Goal: Navigation & Orientation: Understand site structure

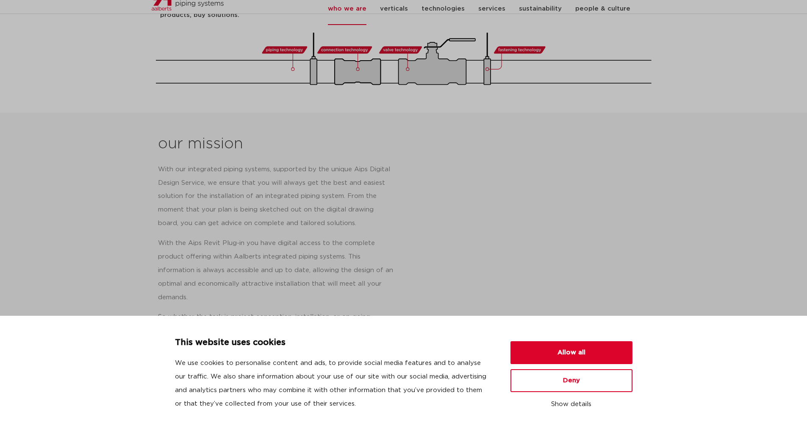
scroll to position [296, 0]
click at [334, 218] on div "With our integrated piping systems, supported by the unique Aips Digital Design…" at bounding box center [282, 275] width 249 height 229
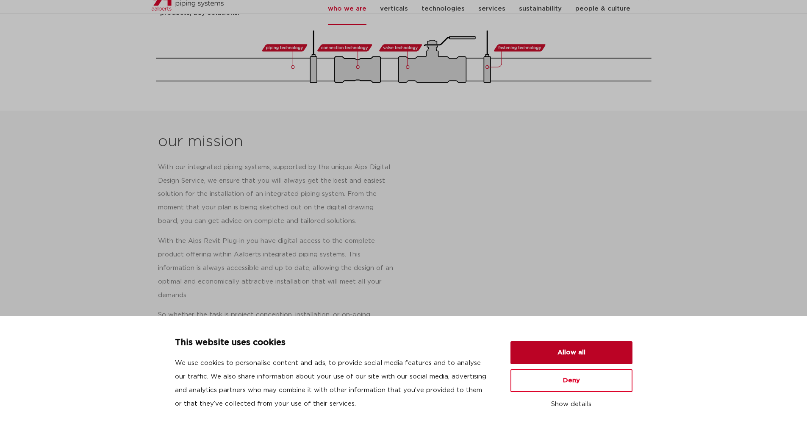
click at [592, 357] on button "Allow all" at bounding box center [571, 352] width 122 height 23
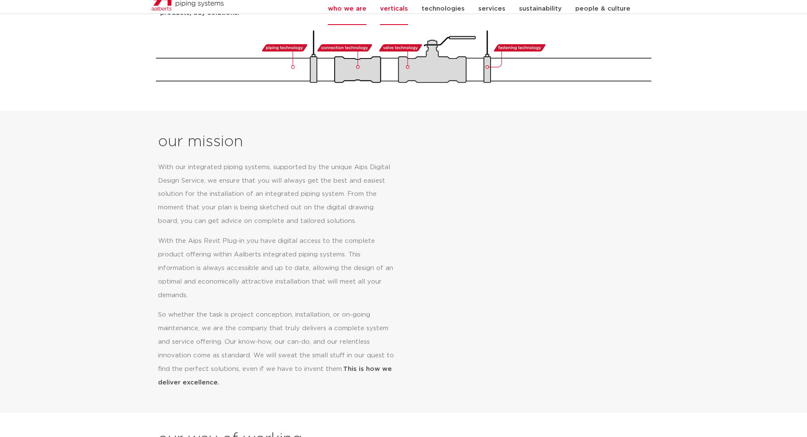
click at [394, 18] on link "verticals" at bounding box center [394, 8] width 28 height 33
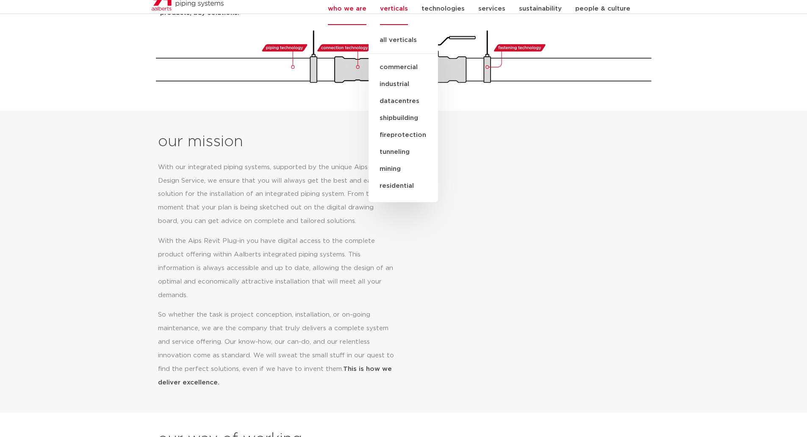
click at [407, 76] on link "commercial" at bounding box center [403, 67] width 69 height 17
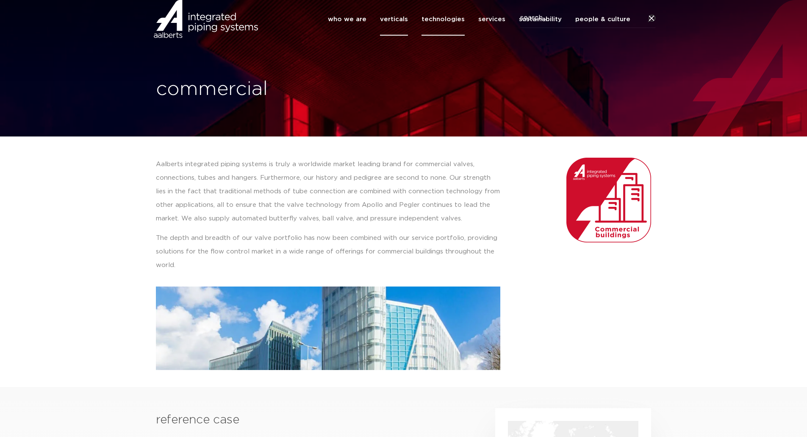
click at [460, 34] on link "technologies" at bounding box center [442, 19] width 43 height 33
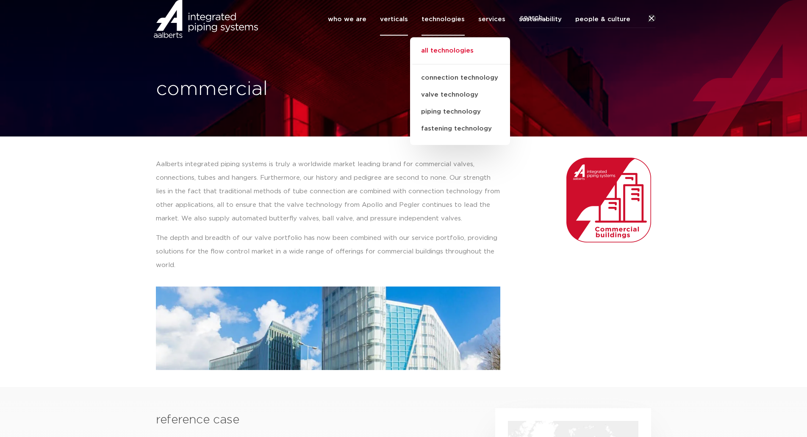
click at [449, 64] on link "all technologies" at bounding box center [460, 55] width 100 height 19
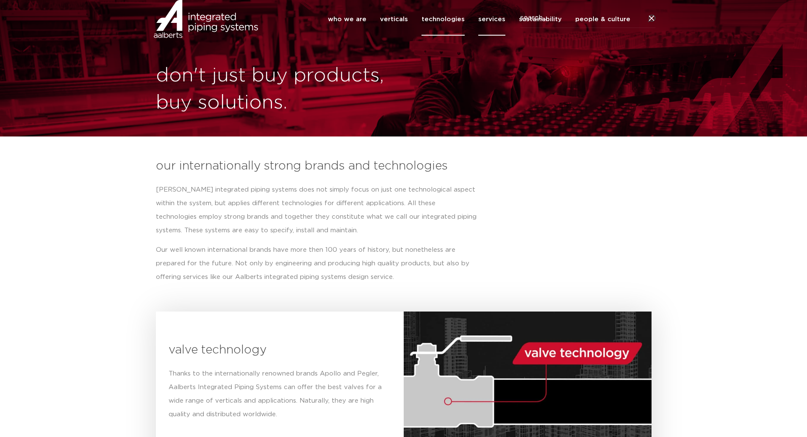
click at [490, 35] on link "services" at bounding box center [491, 19] width 27 height 33
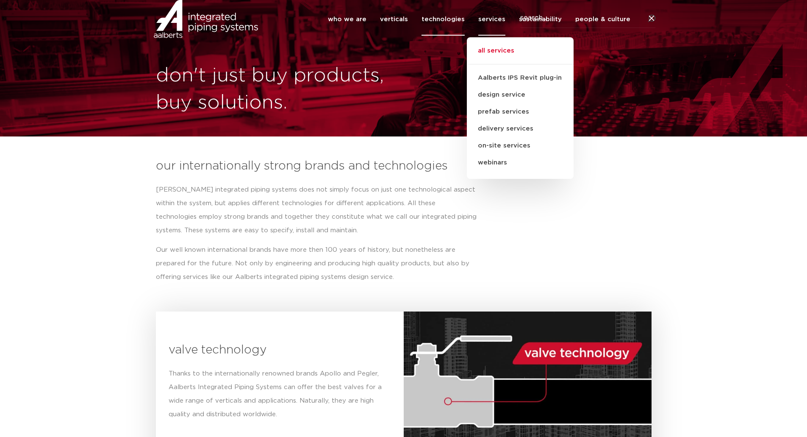
click at [506, 64] on link "all services" at bounding box center [520, 55] width 107 height 19
